Goal: Find specific page/section: Find specific page/section

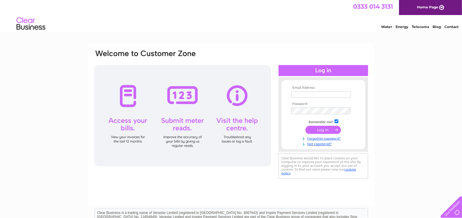
type input "hudsonmotorsltd@live.co.uk"
click at [315, 132] on input "submit" at bounding box center [324, 130] width 36 height 8
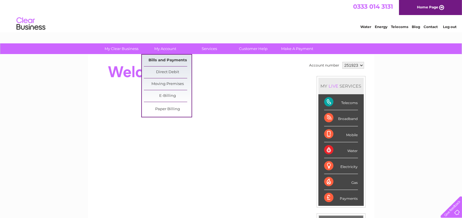
click at [163, 62] on link "Bills and Payments" at bounding box center [168, 61] width 48 height 12
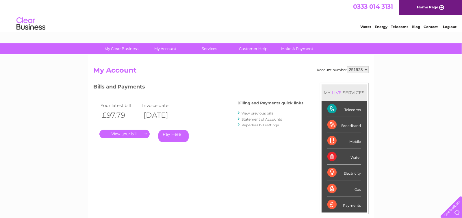
click at [121, 130] on link "." at bounding box center [124, 134] width 50 height 8
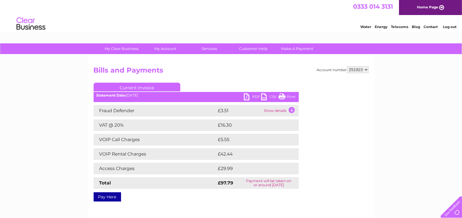
click at [245, 96] on link "PDF" at bounding box center [252, 97] width 17 height 8
